Goal: Task Accomplishment & Management: Manage account settings

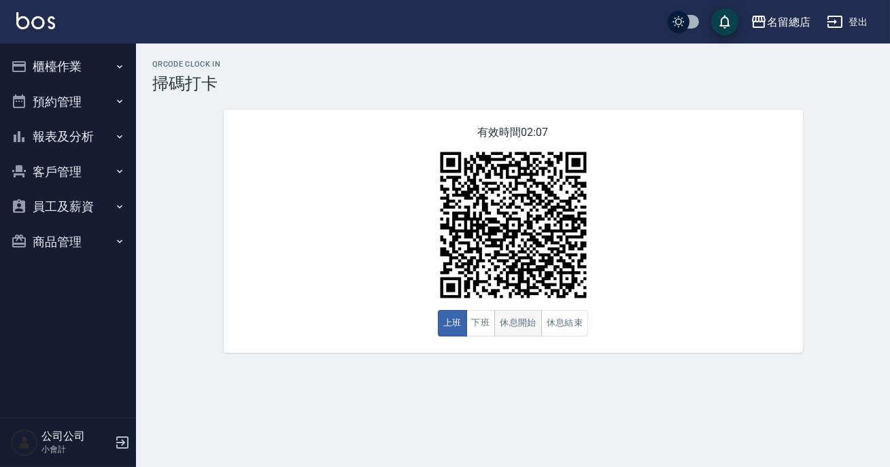
click at [529, 313] on button "休息開始" at bounding box center [518, 323] width 48 height 27
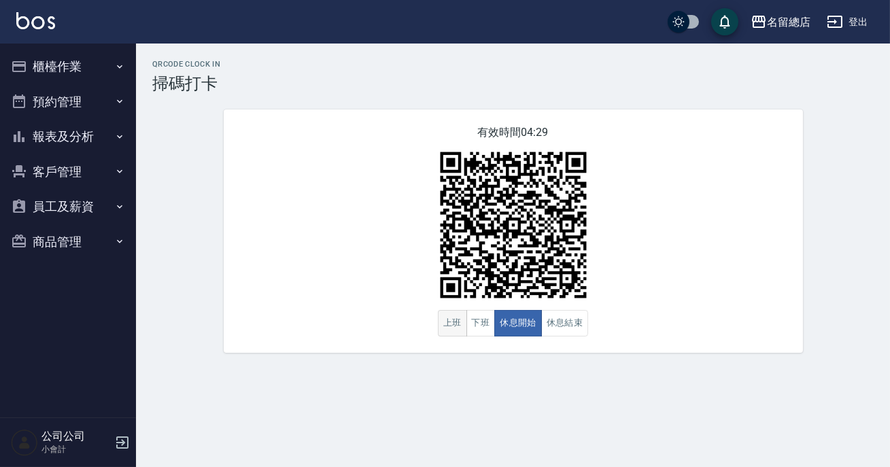
click at [449, 325] on button "上班" at bounding box center [452, 323] width 29 height 27
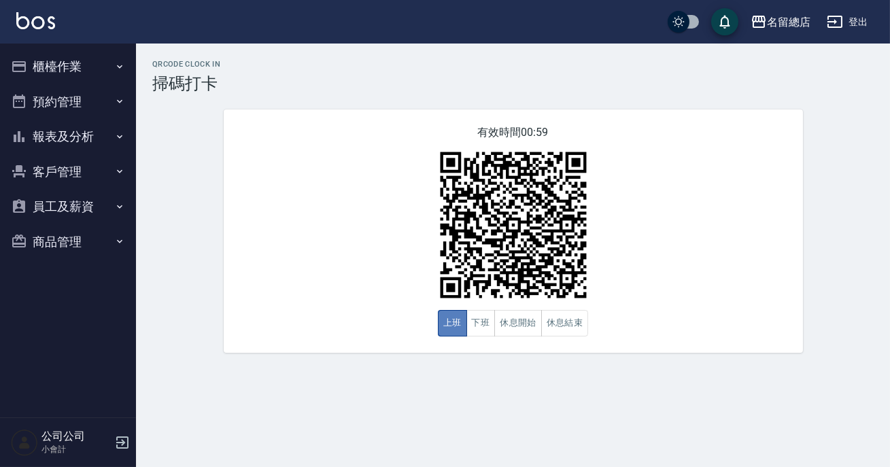
click at [449, 325] on button "上班" at bounding box center [452, 323] width 29 height 27
click at [544, 350] on div "有效時間 00:59 上班 下班 休息開始 休息結束" at bounding box center [513, 230] width 579 height 243
click at [565, 322] on button "休息結束" at bounding box center [565, 323] width 48 height 27
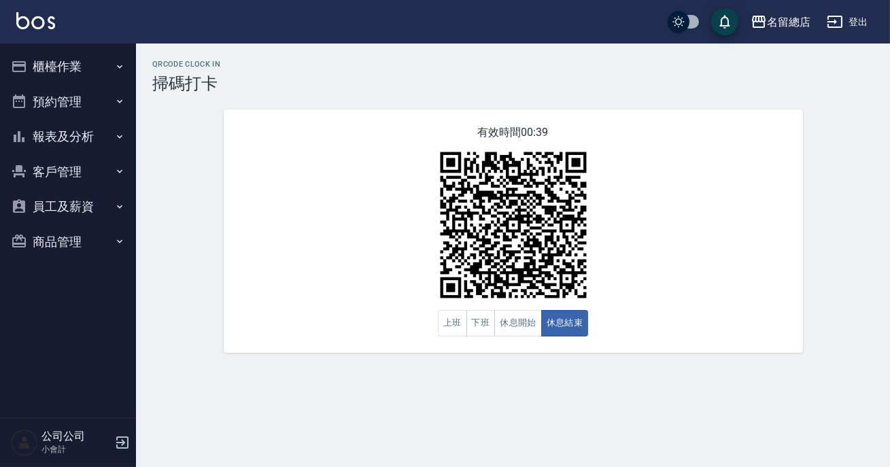
click at [92, 74] on button "櫃檯作業" at bounding box center [67, 66] width 125 height 35
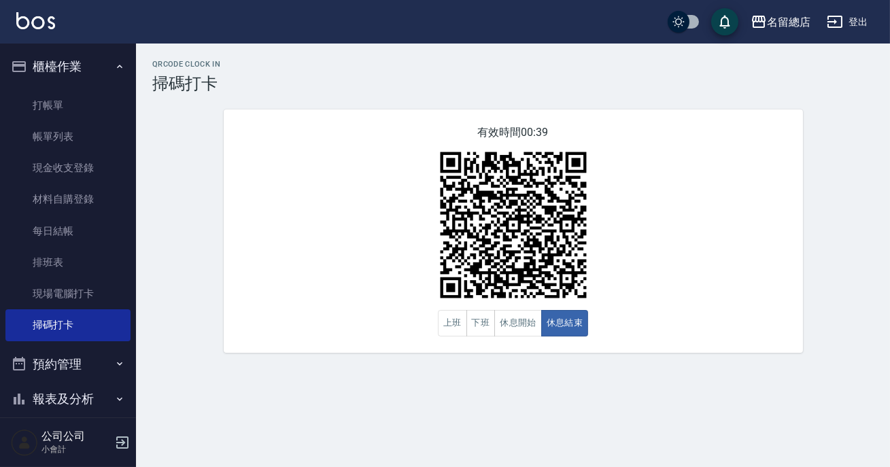
click at [92, 68] on button "櫃檯作業" at bounding box center [67, 66] width 125 height 35
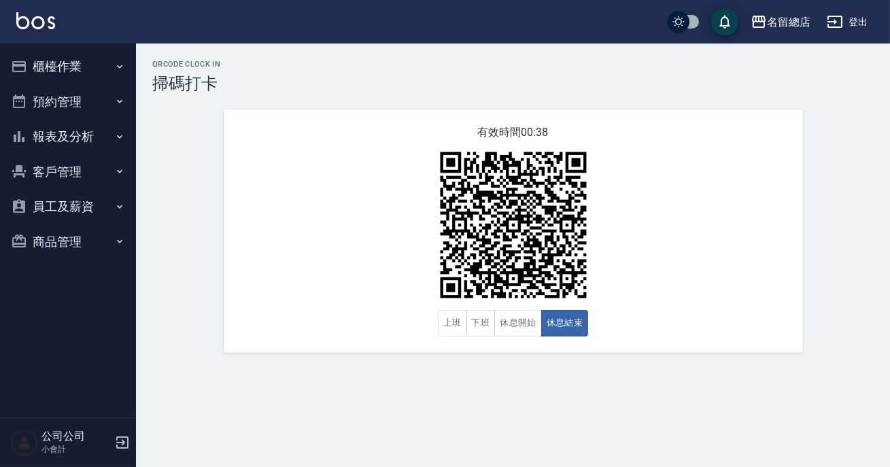
click at [99, 71] on button "櫃檯作業" at bounding box center [67, 66] width 125 height 35
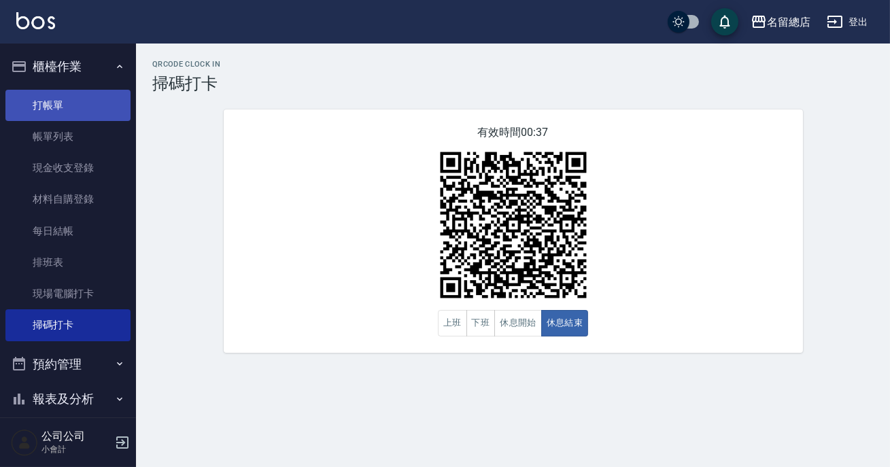
click at [87, 116] on link "打帳單" at bounding box center [67, 105] width 125 height 31
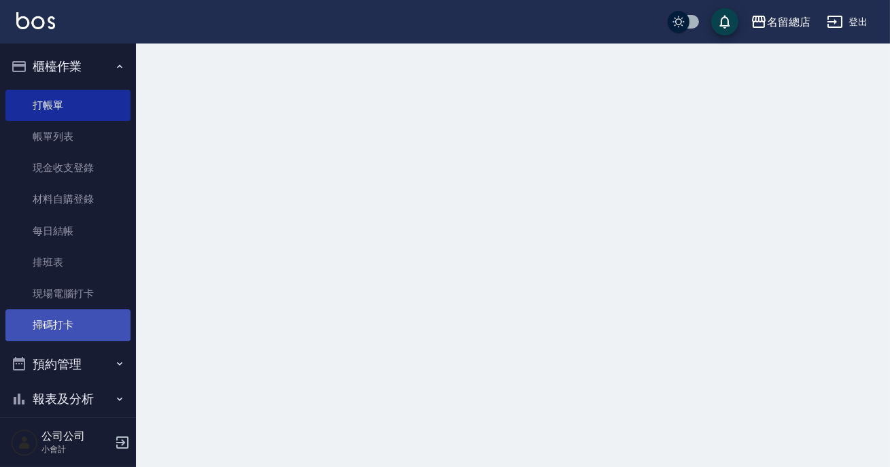
click at [90, 322] on link "掃碼打卡" at bounding box center [67, 324] width 125 height 31
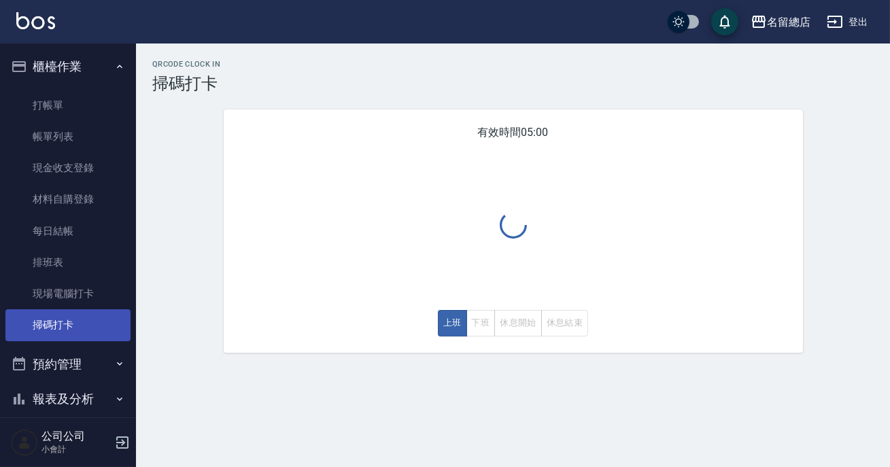
click at [104, 328] on link "掃碼打卡" at bounding box center [67, 324] width 125 height 31
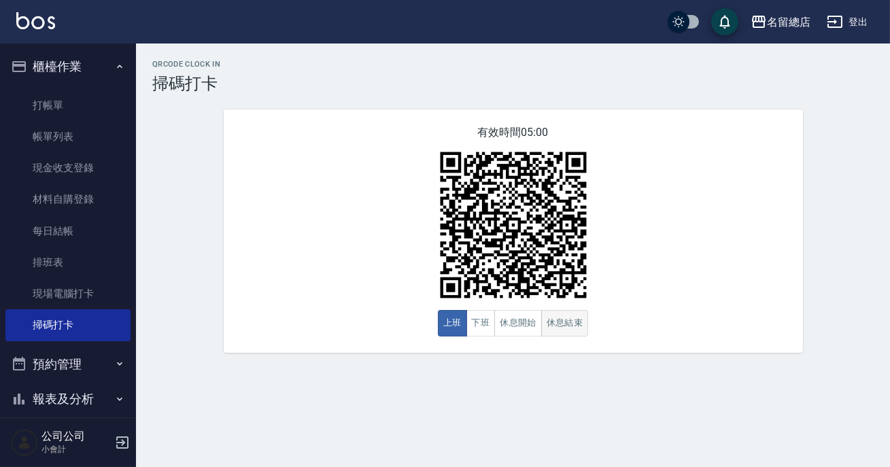
click at [580, 322] on button "休息結束" at bounding box center [565, 323] width 48 height 27
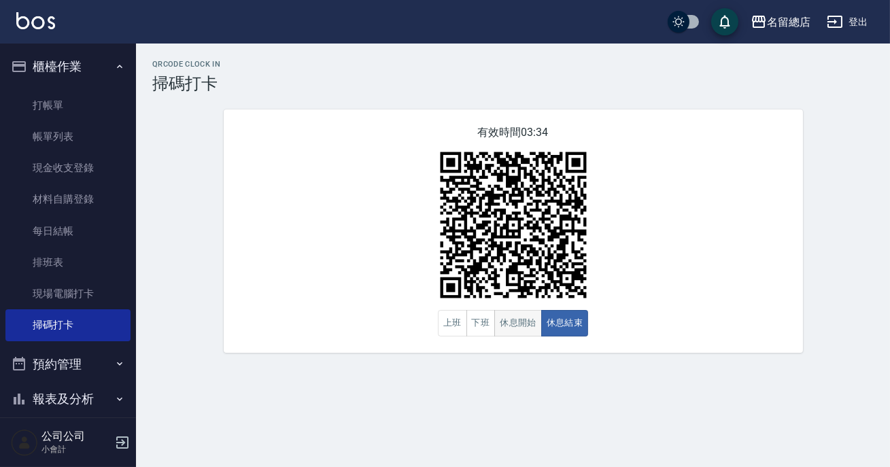
click at [530, 333] on button "休息開始" at bounding box center [518, 323] width 48 height 27
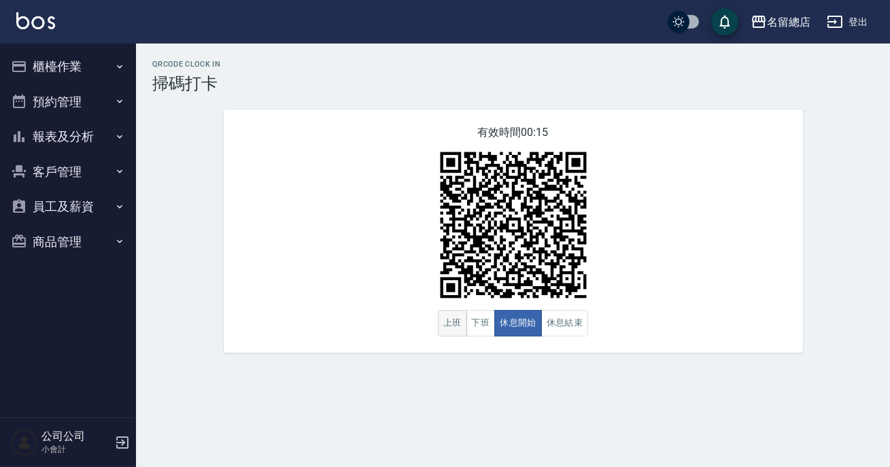
click at [456, 326] on button "上班" at bounding box center [452, 323] width 29 height 27
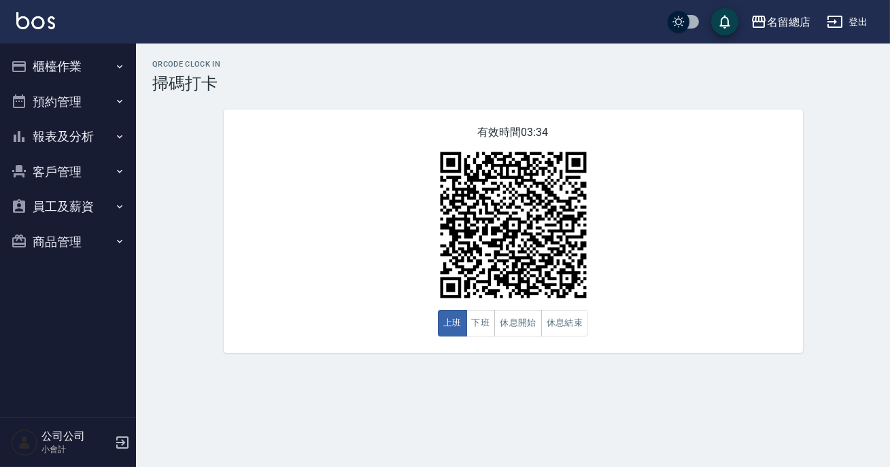
click at [787, 466] on html "名留總店 登出 櫃檯作業 打帳單 帳單列表 現金收支登錄 材料自購登錄 每日結帳 排班表 現場電腦打卡 掃碼打卡 預約管理 預約管理 單日預約紀錄 單週預約紀…" at bounding box center [445, 233] width 890 height 467
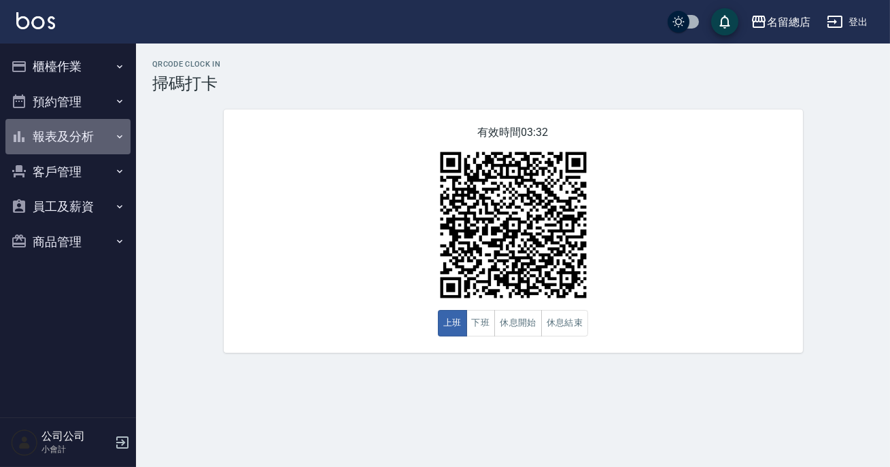
click at [70, 133] on button "報表及分析" at bounding box center [67, 136] width 125 height 35
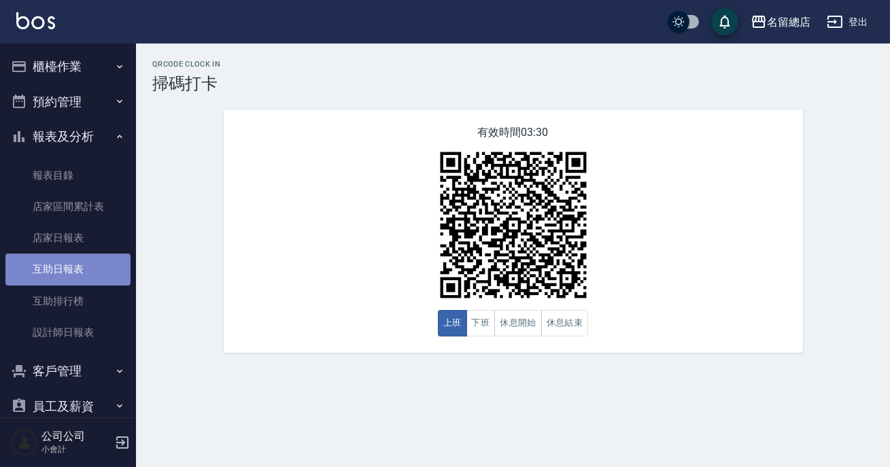
click at [67, 269] on link "互助日報表" at bounding box center [67, 269] width 125 height 31
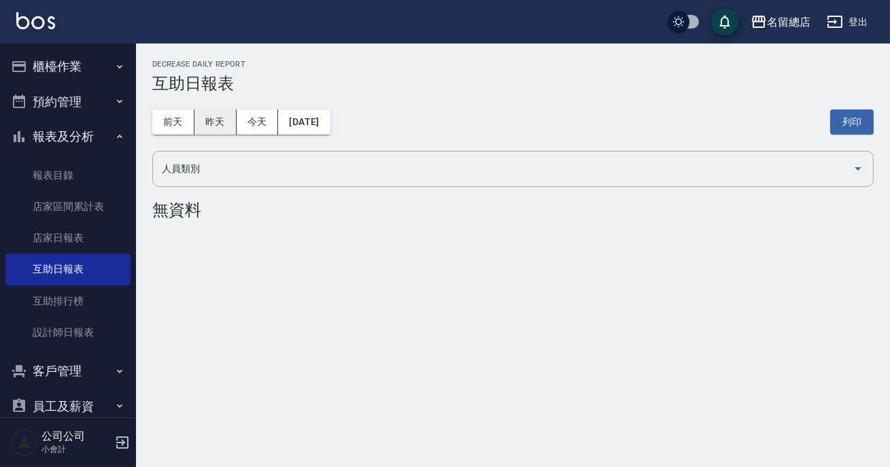
click at [223, 126] on button "昨天" at bounding box center [215, 121] width 42 height 25
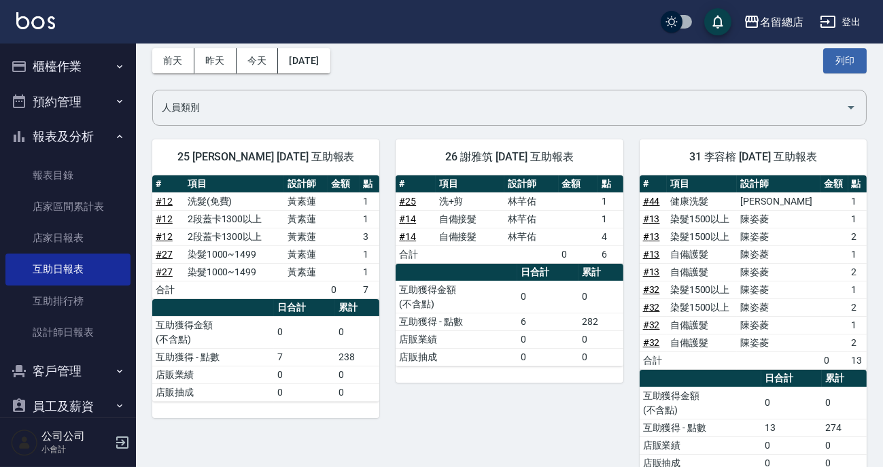
scroll to position [123, 0]
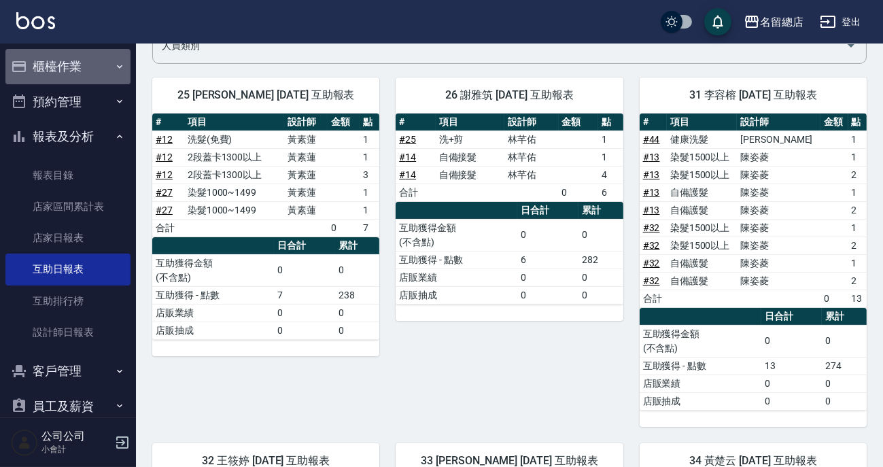
click at [68, 58] on button "櫃檯作業" at bounding box center [67, 66] width 125 height 35
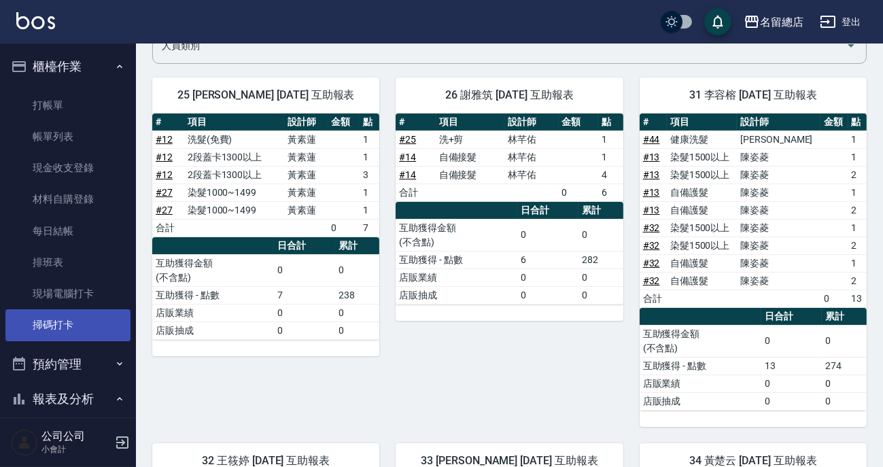
click at [80, 318] on link "掃碼打卡" at bounding box center [67, 324] width 125 height 31
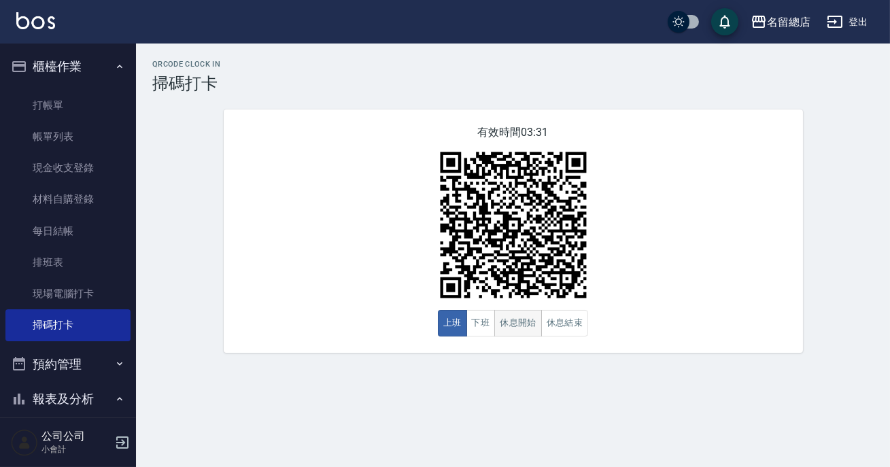
click at [513, 322] on button "休息開始" at bounding box center [518, 323] width 48 height 27
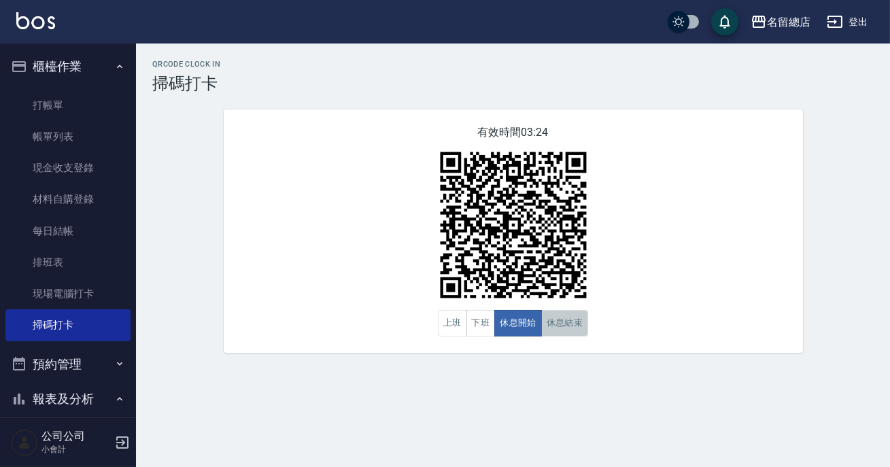
click at [564, 328] on button "休息結束" at bounding box center [565, 323] width 48 height 27
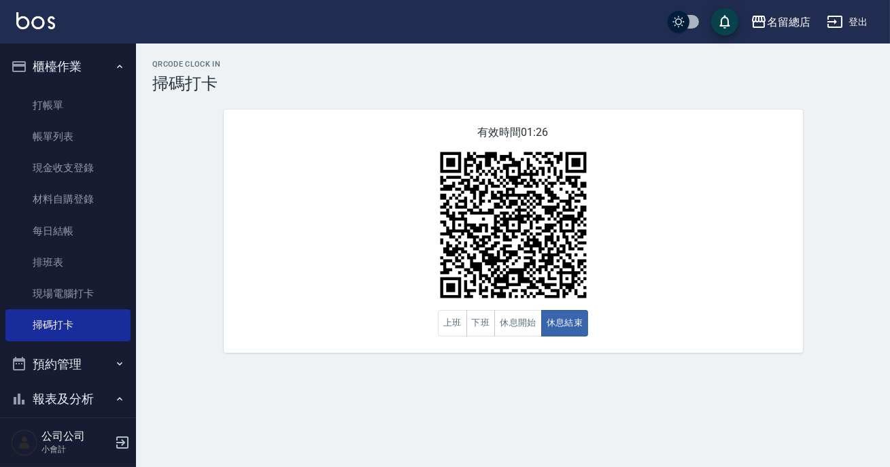
drag, startPoint x: 547, startPoint y: 326, endPoint x: 619, endPoint y: 330, distance: 72.9
click at [619, 330] on div "有效時間 01:26 上班 下班 休息開始 休息結束" at bounding box center [513, 230] width 579 height 243
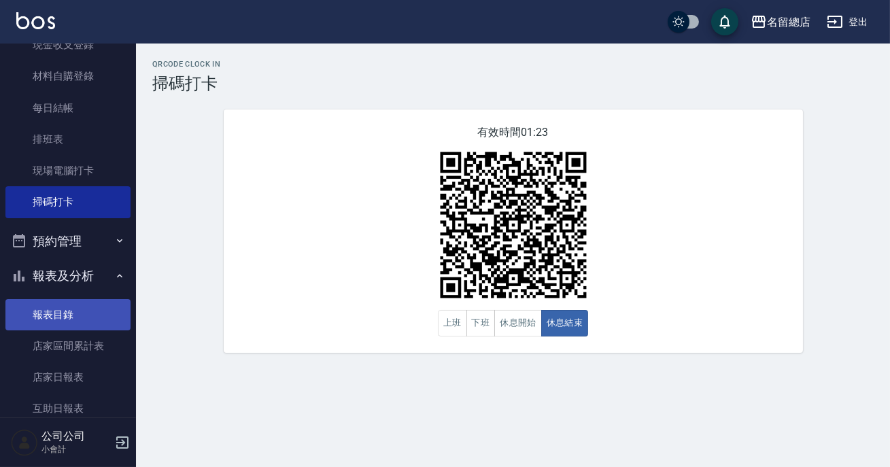
scroll to position [247, 0]
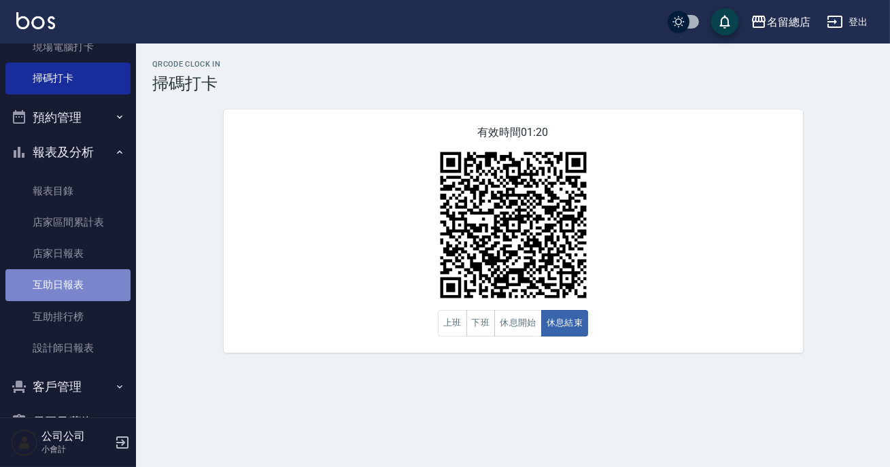
click at [88, 276] on link "互助日報表" at bounding box center [67, 284] width 125 height 31
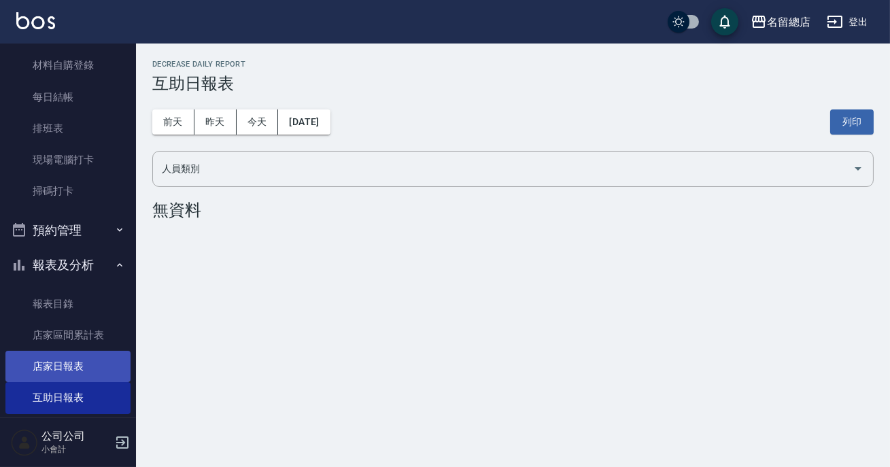
scroll to position [196, 0]
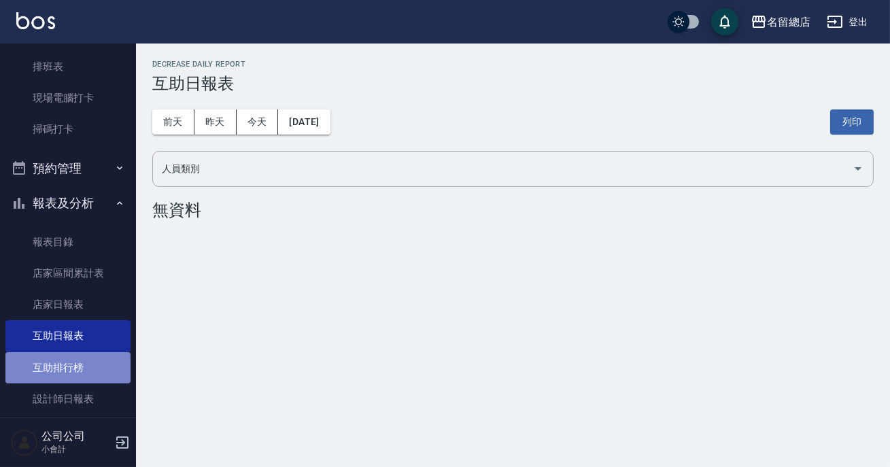
click at [74, 371] on link "互助排行榜" at bounding box center [67, 367] width 125 height 31
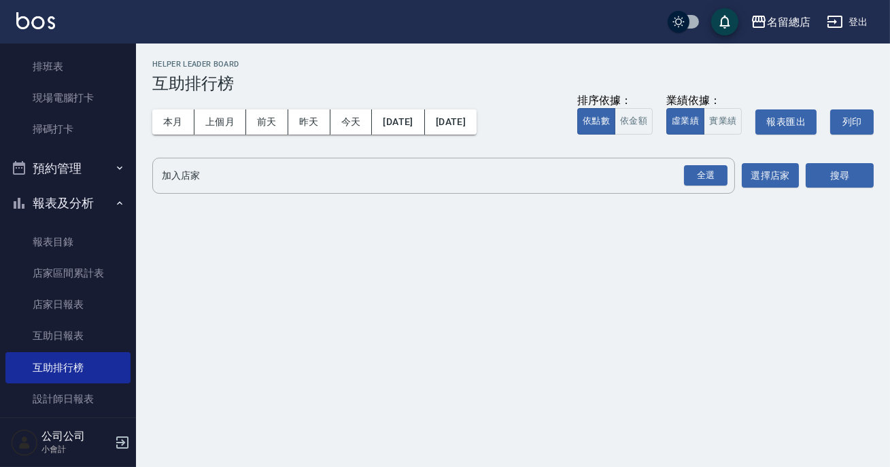
scroll to position [72, 0]
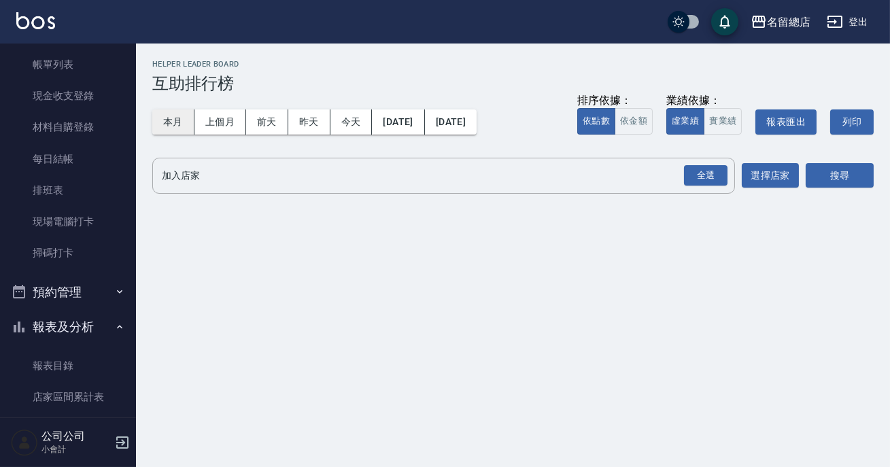
click at [169, 122] on button "本月" at bounding box center [173, 121] width 42 height 25
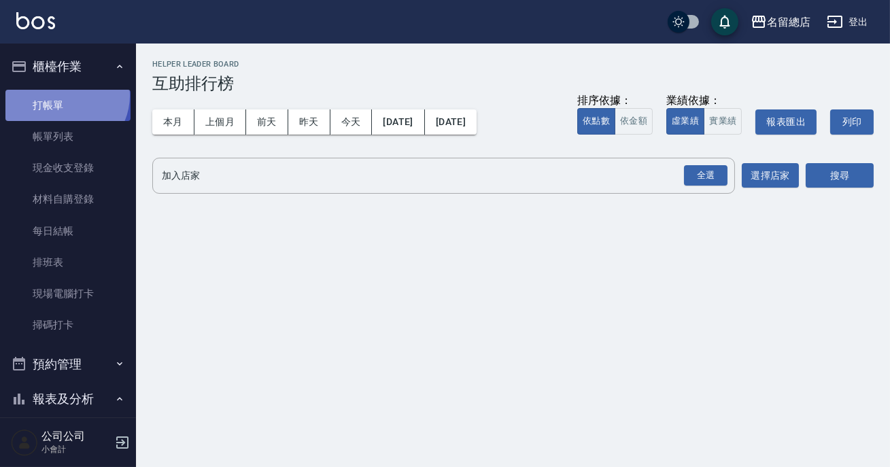
click at [63, 95] on link "打帳單" at bounding box center [67, 105] width 125 height 31
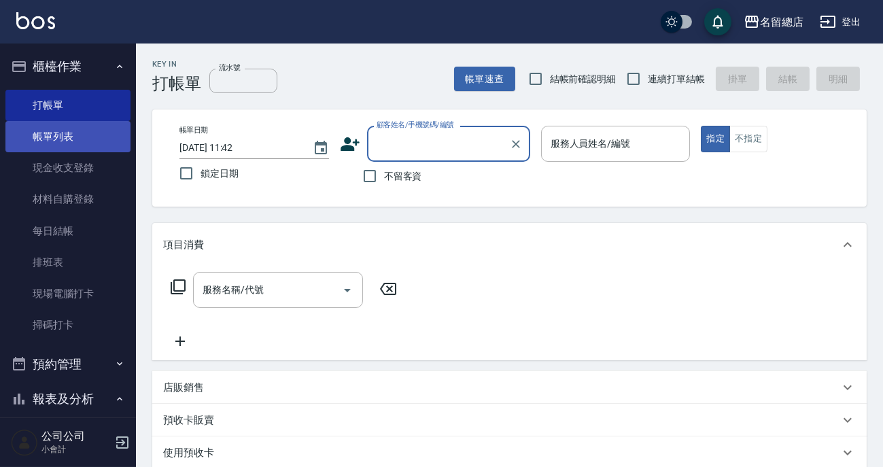
click at [74, 143] on link "帳單列表" at bounding box center [67, 136] width 125 height 31
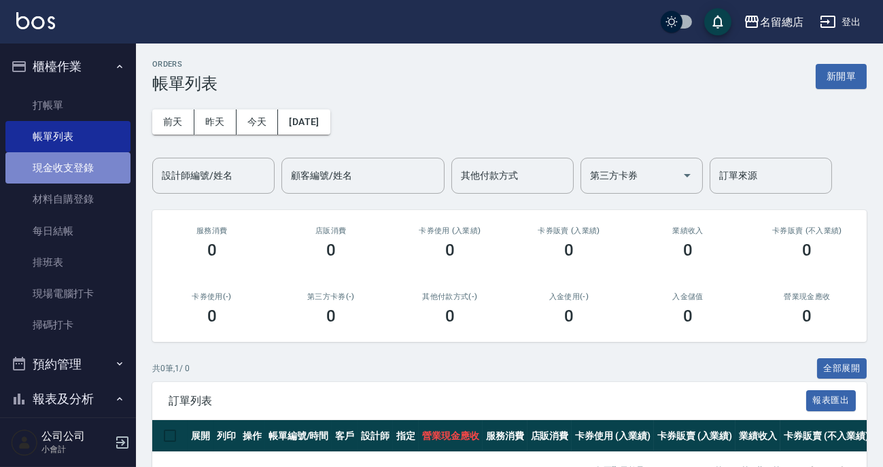
click at [79, 175] on link "現金收支登錄" at bounding box center [67, 167] width 125 height 31
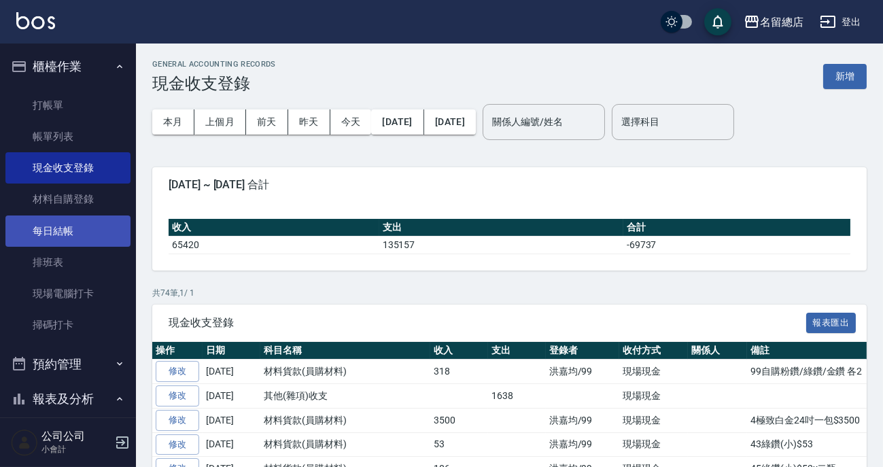
click at [72, 228] on link "每日結帳" at bounding box center [67, 231] width 125 height 31
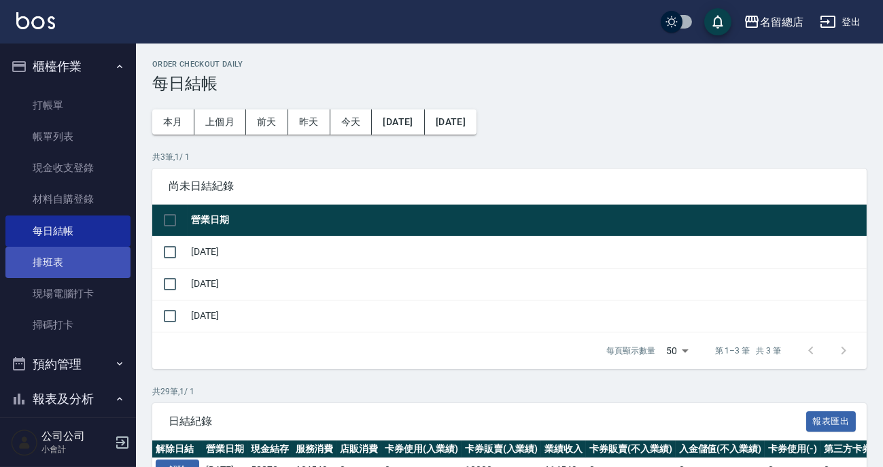
click at [68, 262] on link "排班表" at bounding box center [67, 262] width 125 height 31
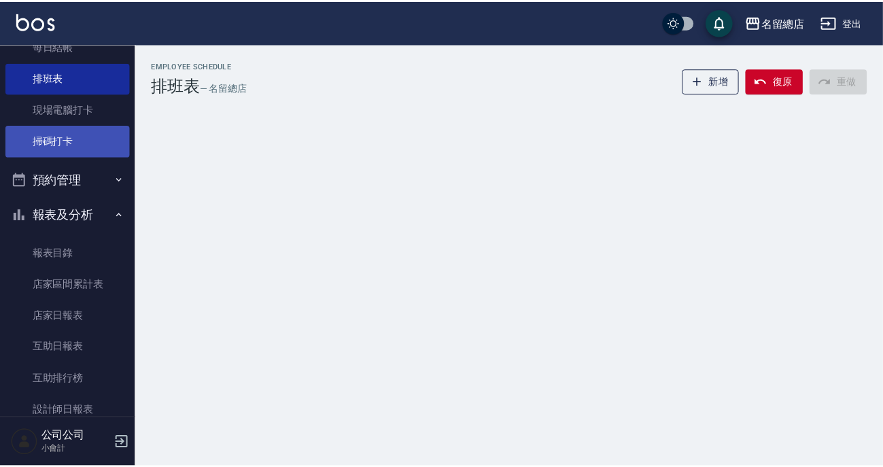
scroll to position [320, 0]
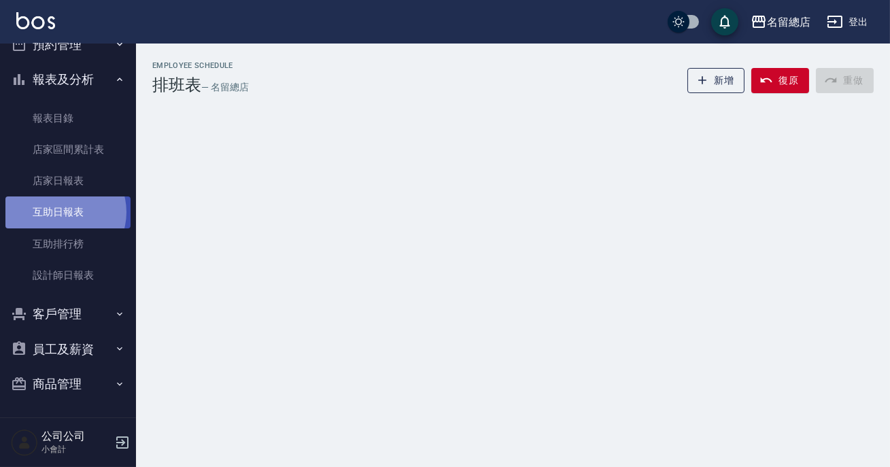
click at [60, 212] on link "互助日報表" at bounding box center [67, 212] width 125 height 31
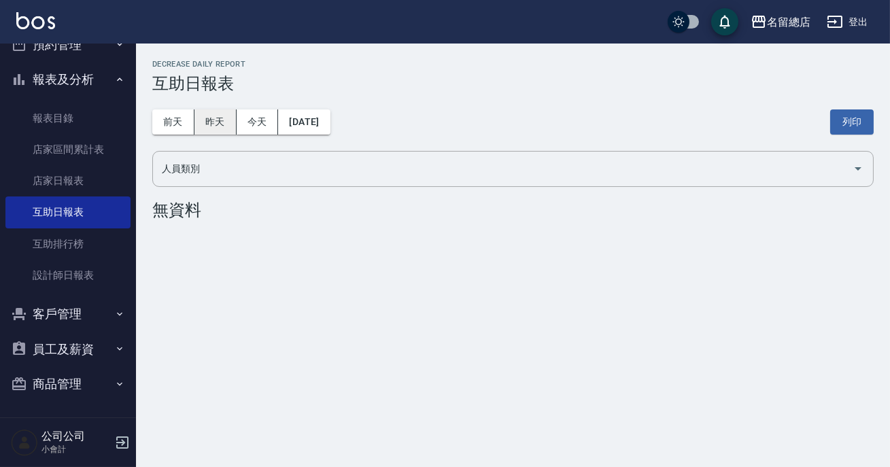
click at [214, 124] on button "昨天" at bounding box center [215, 121] width 42 height 25
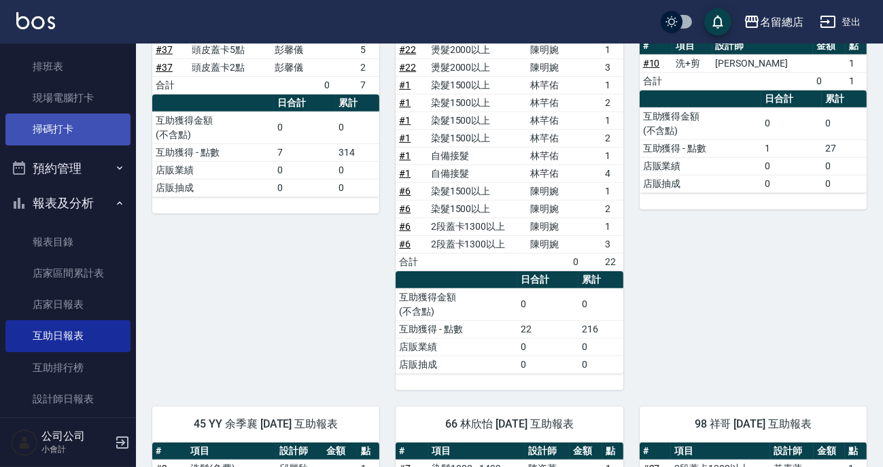
scroll to position [134, 0]
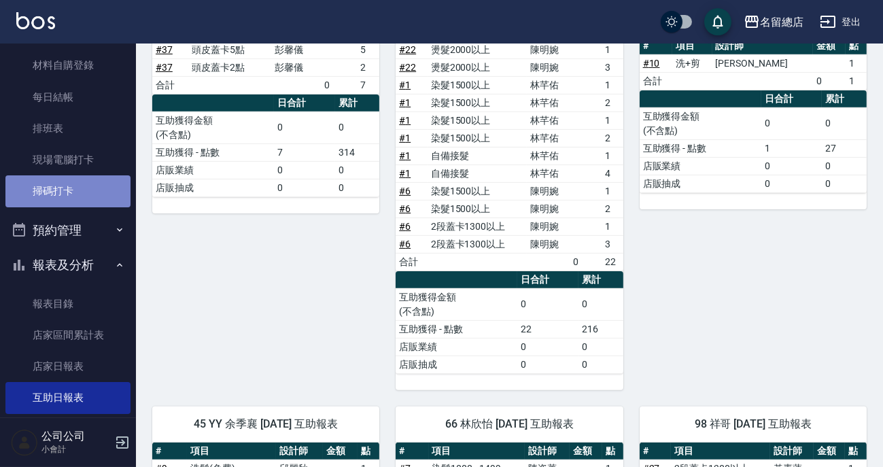
click at [88, 202] on link "掃碼打卡" at bounding box center [67, 190] width 125 height 31
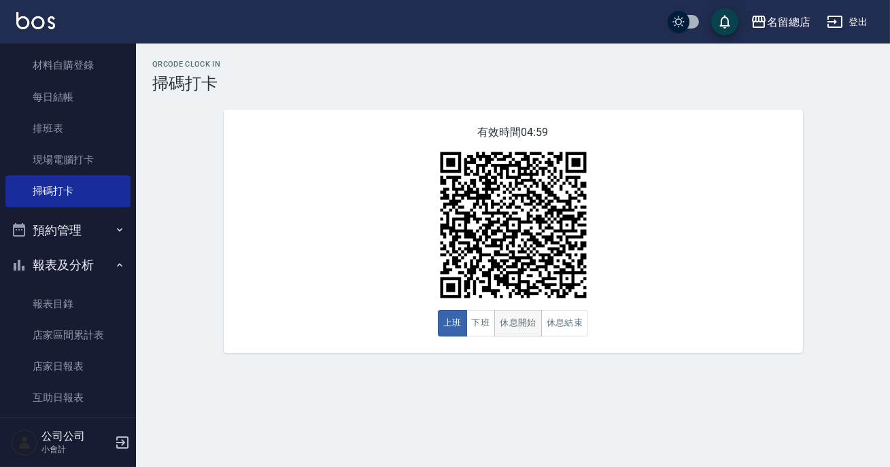
click at [511, 321] on button "休息開始" at bounding box center [518, 323] width 48 height 27
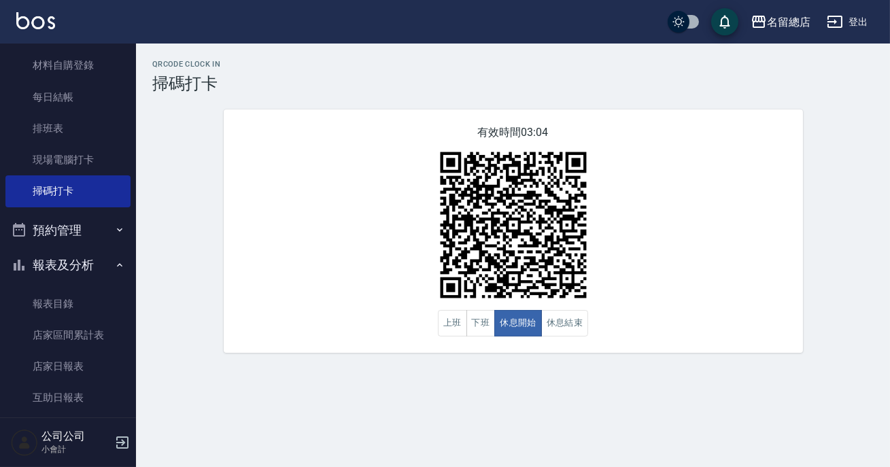
click at [562, 195] on img at bounding box center [513, 225] width 170 height 170
click at [594, 201] on img at bounding box center [513, 225] width 170 height 170
click at [562, 323] on button "休息結束" at bounding box center [565, 323] width 48 height 27
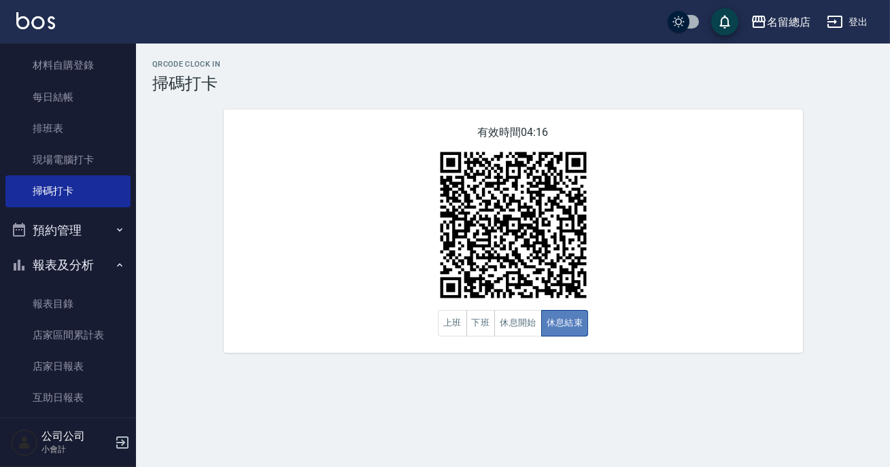
click at [562, 323] on button "休息結束" at bounding box center [565, 323] width 48 height 27
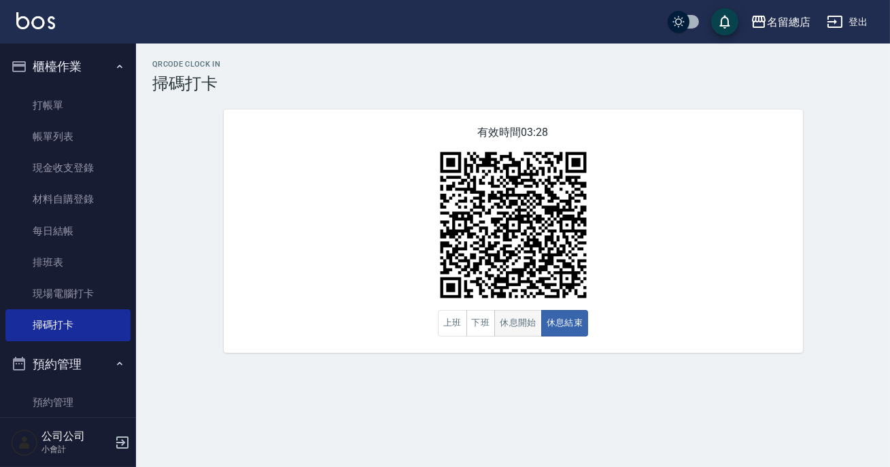
click at [517, 325] on button "休息開始" at bounding box center [518, 323] width 48 height 27
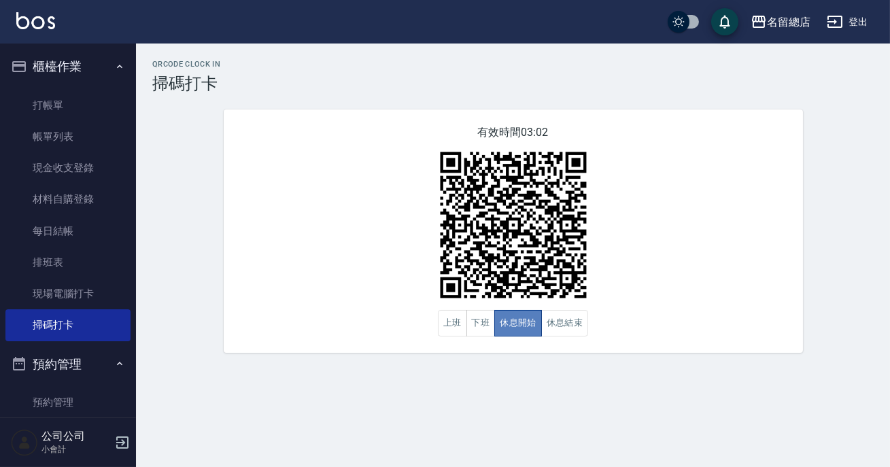
click at [516, 326] on button "休息開始" at bounding box center [518, 323] width 48 height 27
click at [562, 321] on button "休息結束" at bounding box center [565, 323] width 48 height 27
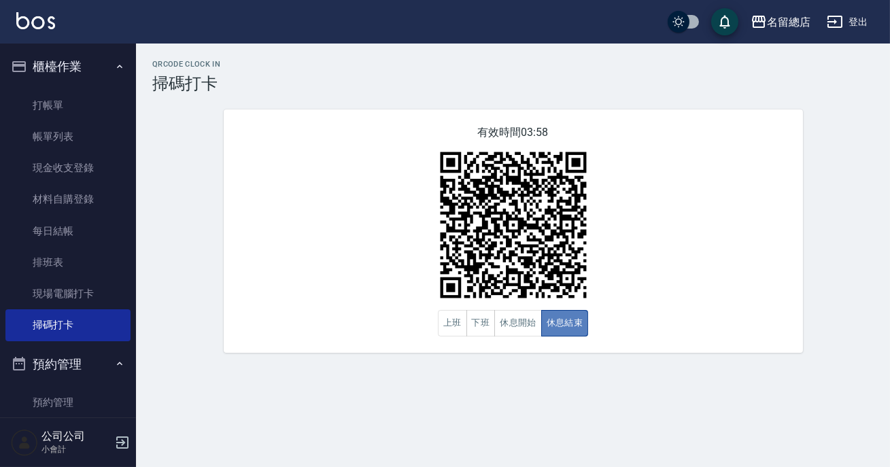
click at [569, 322] on button "休息結束" at bounding box center [565, 323] width 48 height 27
drag, startPoint x: 473, startPoint y: 330, endPoint x: 479, endPoint y: 341, distance: 12.5
click at [479, 341] on div "有效時間 03:57 上班 下班 休息開始 休息結束" at bounding box center [513, 230] width 579 height 243
click at [463, 331] on button "上班" at bounding box center [452, 323] width 29 height 27
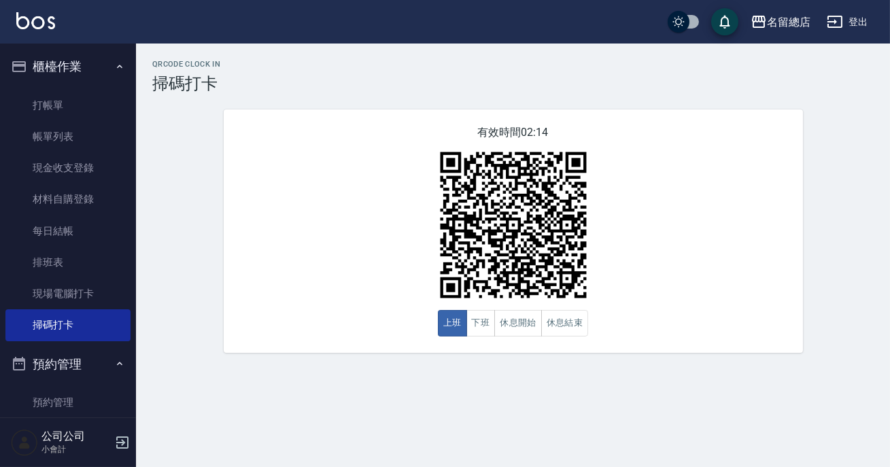
click at [367, 346] on div "有效時間 02:14 上班 下班 休息開始 休息結束" at bounding box center [513, 230] width 579 height 243
click at [578, 328] on button "休息結束" at bounding box center [565, 323] width 48 height 27
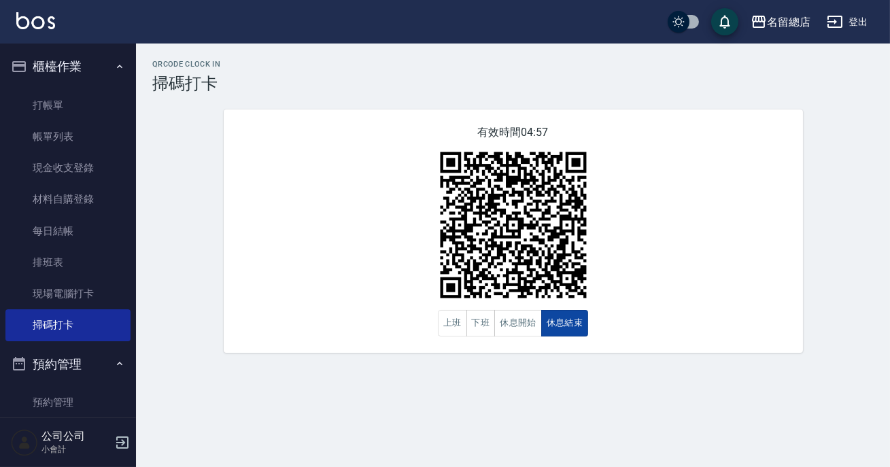
click at [585, 318] on button "休息結束" at bounding box center [565, 323] width 48 height 27
click at [457, 330] on button "上班" at bounding box center [452, 323] width 29 height 27
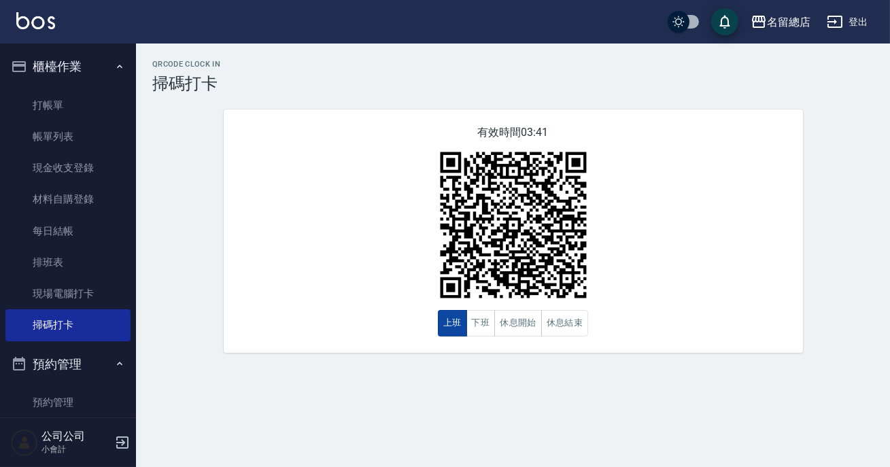
click at [457, 329] on button "上班" at bounding box center [452, 323] width 29 height 27
click at [503, 427] on div "QRcode Clock In 掃碼打卡 有效時間 03:40 上班 下班 休息開始 休息結束" at bounding box center [445, 233] width 890 height 467
click at [509, 334] on button "休息開始" at bounding box center [518, 323] width 48 height 27
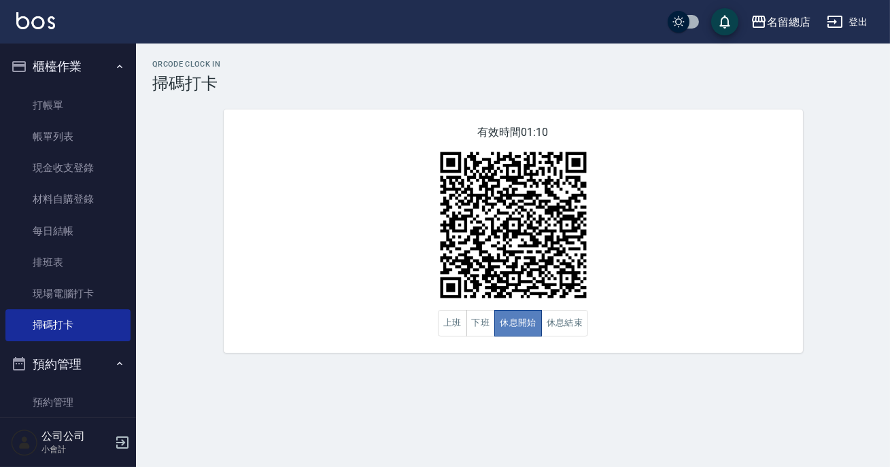
click at [509, 334] on button "休息開始" at bounding box center [518, 323] width 48 height 27
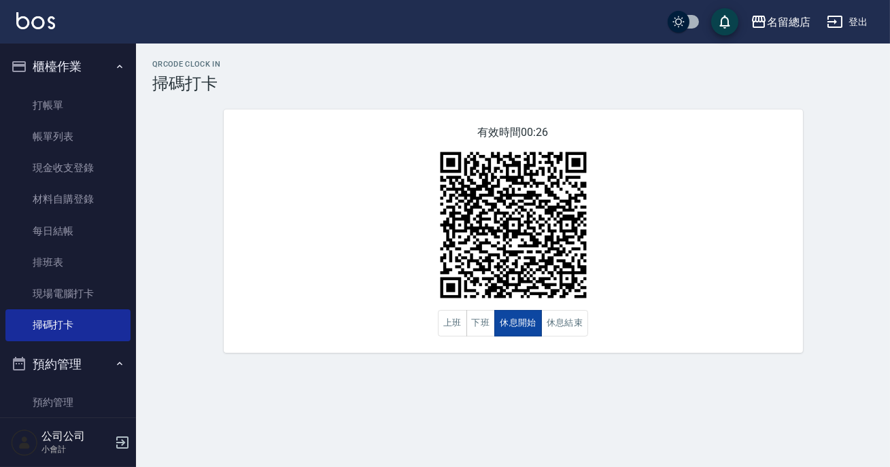
click at [528, 328] on button "休息開始" at bounding box center [518, 323] width 48 height 27
click at [564, 330] on button "休息結束" at bounding box center [565, 323] width 48 height 27
